Goal: Check status

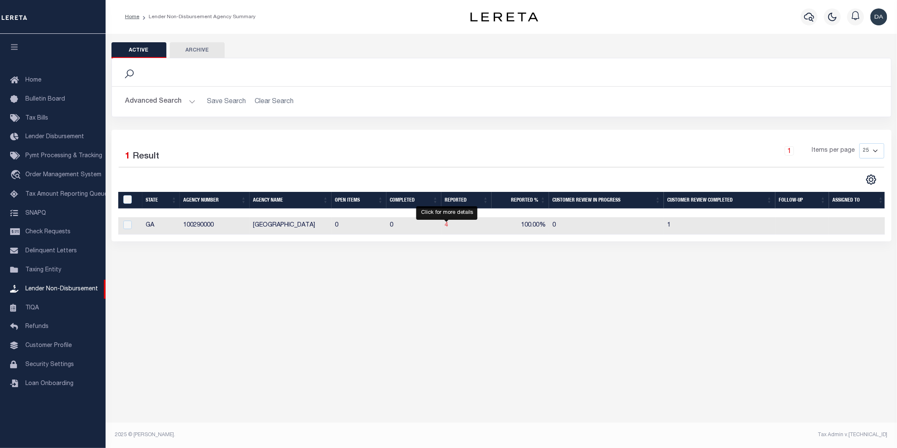
click at [446, 228] on span "4" at bounding box center [446, 225] width 3 height 6
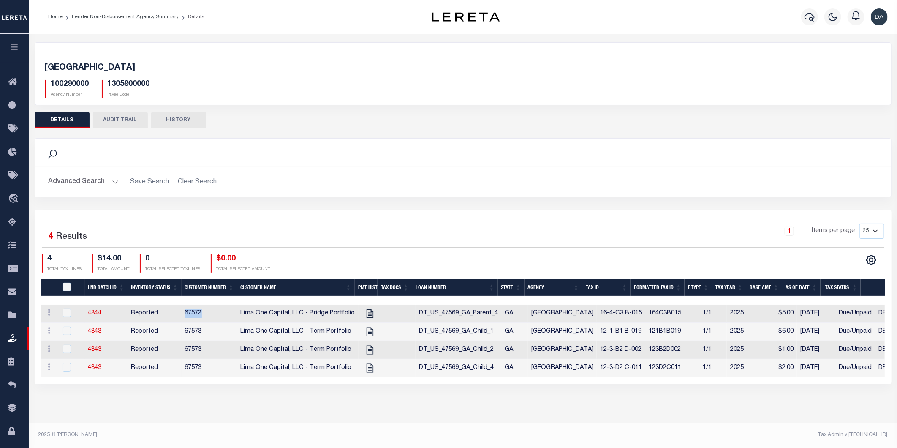
drag, startPoint x: 210, startPoint y: 310, endPoint x: 173, endPoint y: 314, distance: 36.5
click at [173, 314] on tr "ACTIONS View Tax Line Detail Internal Comments 4844 Reported 67572 Lima One Cap…" at bounding box center [631, 314] width 1181 height 18
copy tr "67572"
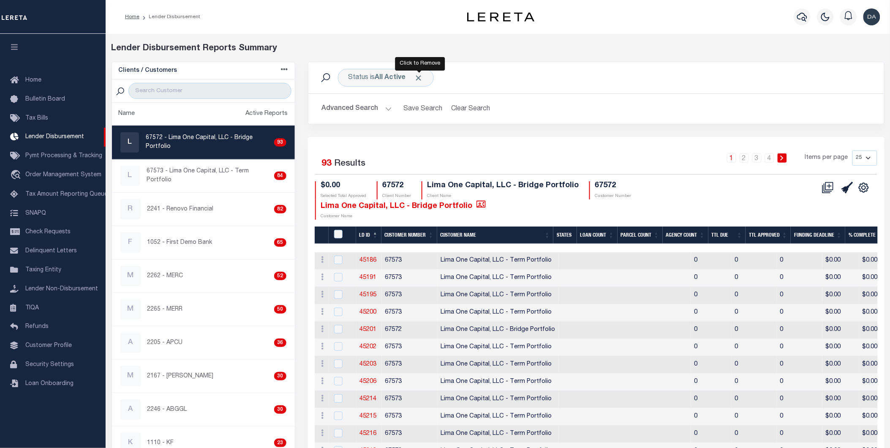
drag, startPoint x: 422, startPoint y: 80, endPoint x: 389, endPoint y: 81, distance: 32.9
click at [422, 80] on span "Click to Remove" at bounding box center [418, 77] width 9 height 9
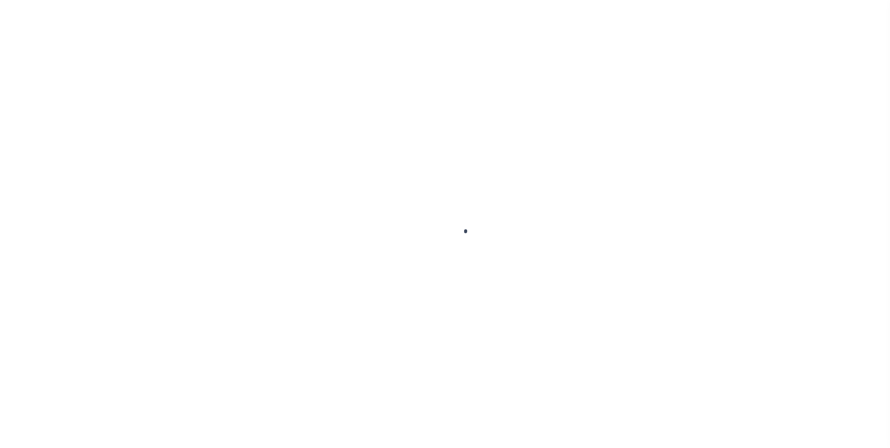
select select "2284"
select select "Residential"
select select "Tier 3"
select select "OTH"
